Goal: Navigation & Orientation: Find specific page/section

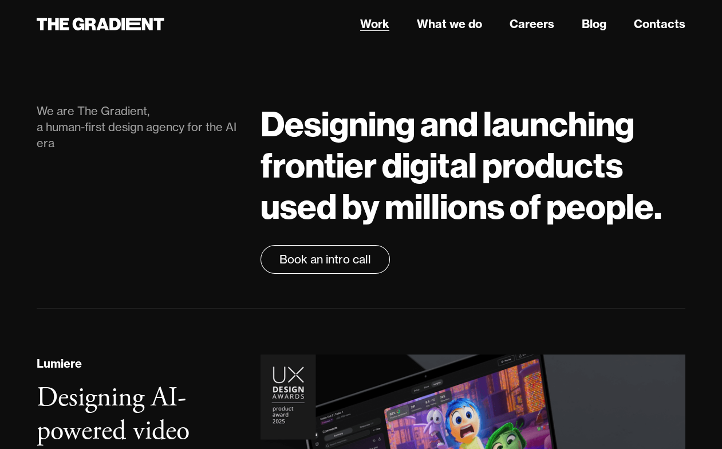
click at [378, 22] on link "Work" at bounding box center [374, 23] width 29 height 17
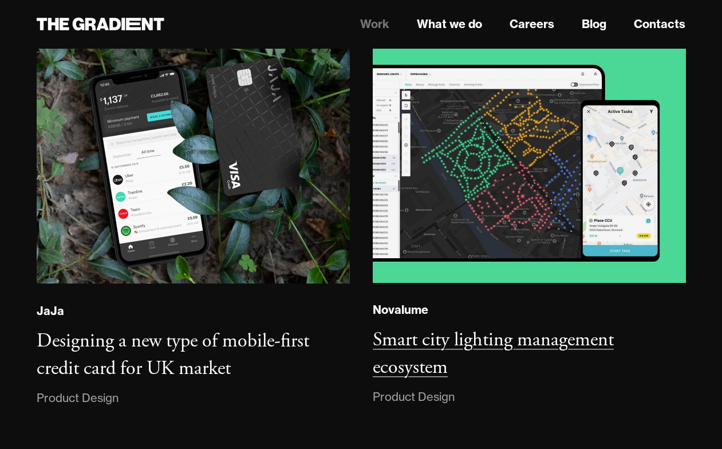
scroll to position [2079, 0]
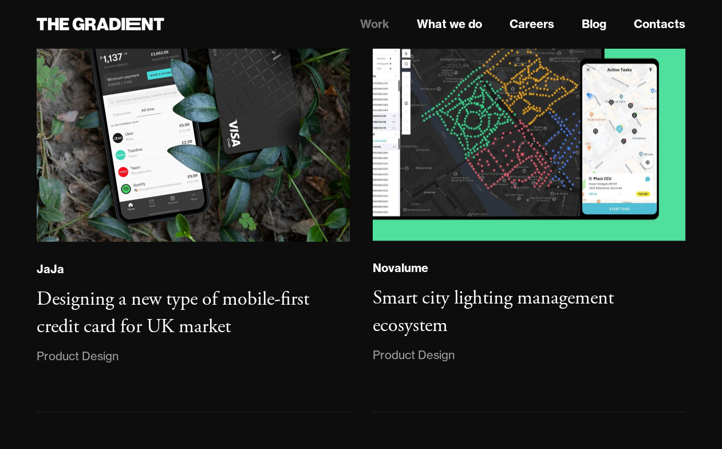
click at [545, 12] on header "Work What we do Careers Blog Contacts" at bounding box center [361, 24] width 722 height 48
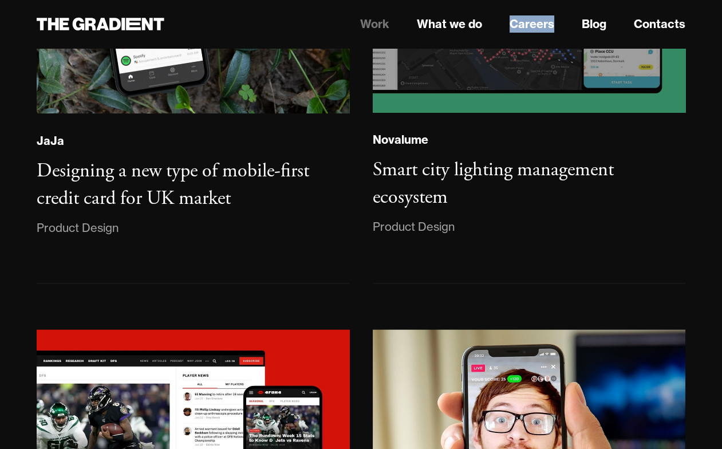
scroll to position [2232, 0]
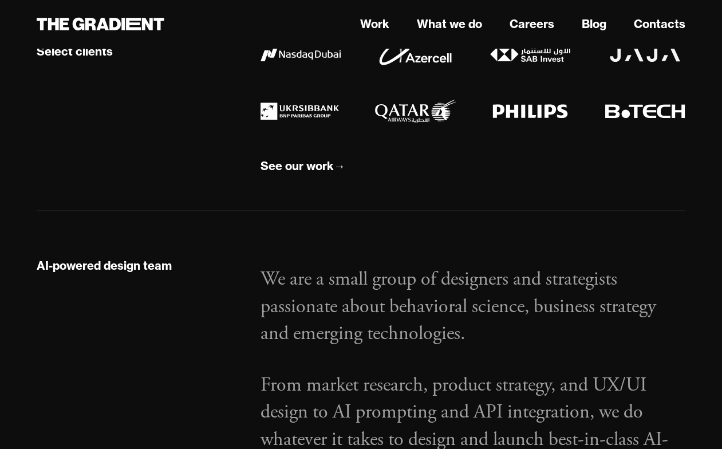
scroll to position [1030, 0]
